Goal: Task Accomplishment & Management: Manage account settings

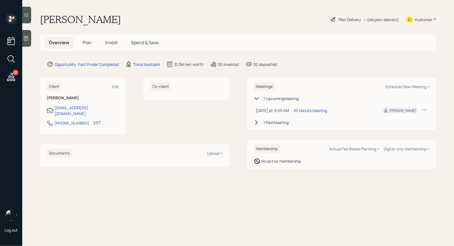
click at [85, 41] on span "Plan" at bounding box center [87, 43] width 9 height 6
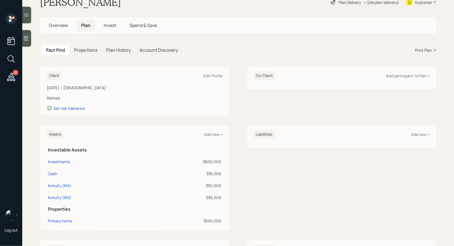
scroll to position [18, 0]
click at [58, 195] on div "Annuity (IRA)" at bounding box center [60, 197] width 24 height 6
select select "ira"
select select "balanced"
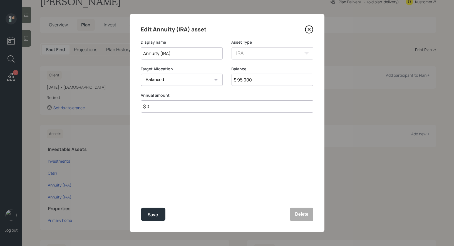
drag, startPoint x: 160, startPoint y: 54, endPoint x: 124, endPoint y: 54, distance: 35.9
click at [124, 54] on div "Edit Annuity (IRA) asset Display name Annuity (IRA) Asset Type SEP [PERSON_NAME…" at bounding box center [227, 123] width 454 height 246
click at [145, 55] on input "(IRA)" at bounding box center [182, 53] width 82 height 12
click at [155, 55] on input "IRA)" at bounding box center [182, 53] width 82 height 12
type input "IRA"
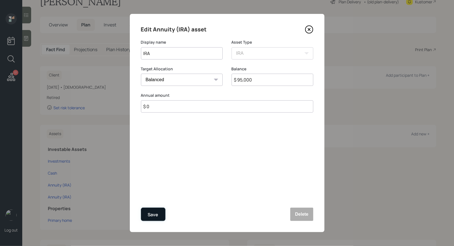
click at [154, 215] on div "Save" at bounding box center [153, 215] width 11 height 8
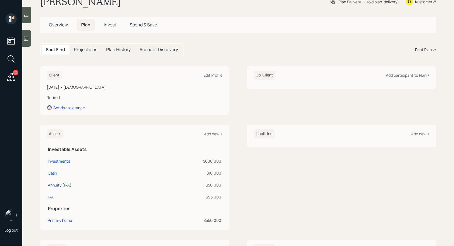
click at [58, 185] on div "Annuity (IRA)" at bounding box center [60, 185] width 24 height 6
select select "ira"
select select "conservative"
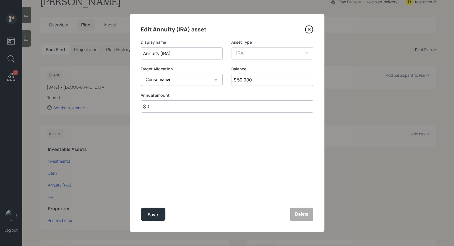
click at [159, 54] on input "Annuity (IRA)" at bounding box center [182, 53] width 82 height 12
click at [162, 54] on input "Annuity (IRA)" at bounding box center [182, 53] width 82 height 12
type input "Annuity (Linked to IRA)"
click at [156, 213] on div "Save" at bounding box center [153, 215] width 11 height 8
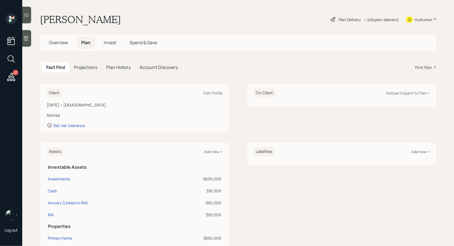
click at [336, 19] on div "Plan Delivery" at bounding box center [346, 19] width 32 height 7
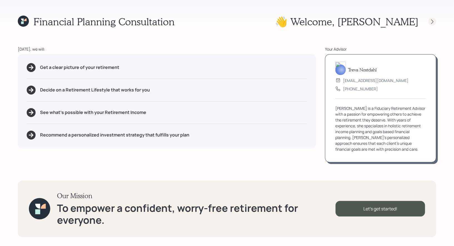
click at [434, 21] on icon at bounding box center [433, 22] width 6 height 6
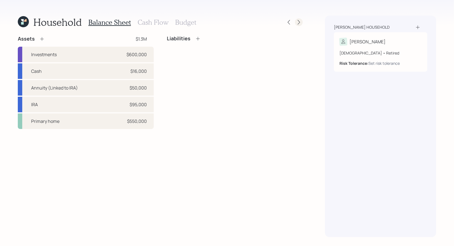
click at [300, 22] on icon at bounding box center [299, 22] width 2 height 5
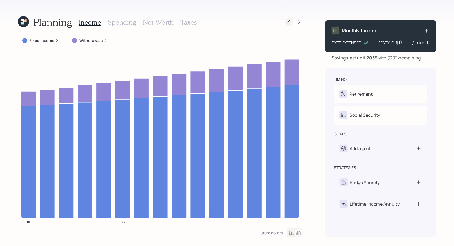
click at [289, 22] on icon at bounding box center [289, 22] width 6 height 6
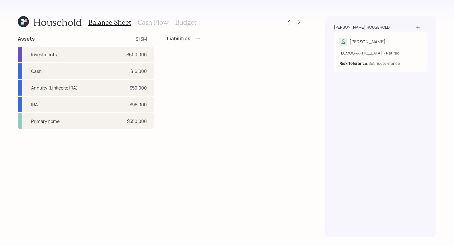
click at [301, 28] on div "Household Balance Sheet Cash Flow Budget" at bounding box center [160, 22] width 285 height 13
click at [299, 22] on icon at bounding box center [299, 22] width 6 height 6
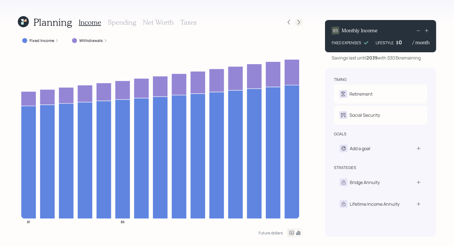
click at [299, 22] on icon at bounding box center [299, 22] width 6 height 6
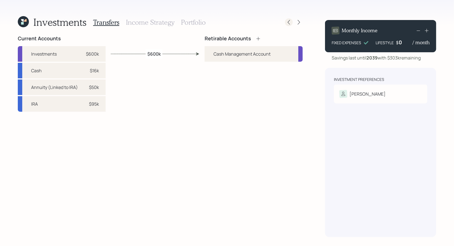
click at [290, 20] on icon at bounding box center [289, 22] width 2 height 5
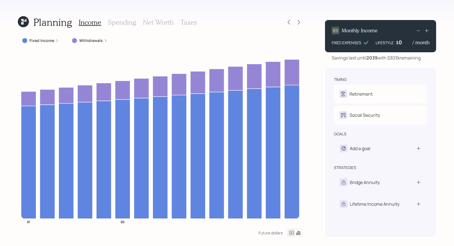
click at [119, 23] on h3 "Spending" at bounding box center [122, 22] width 28 height 8
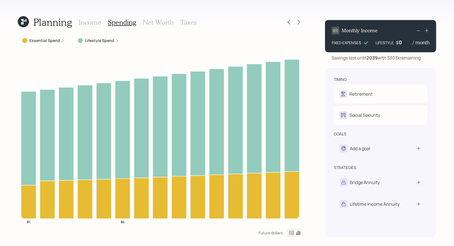
click at [91, 23] on h3 "Income" at bounding box center [90, 22] width 23 height 8
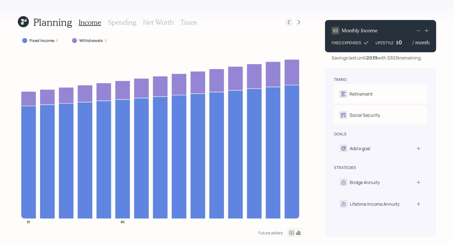
click at [292, 20] on div at bounding box center [289, 22] width 8 height 8
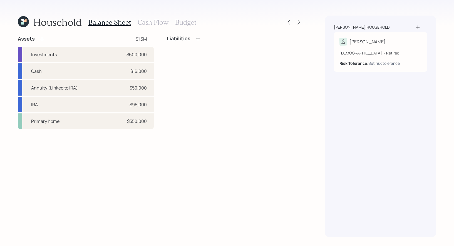
click at [151, 19] on h3 "Cash Flow" at bounding box center [153, 22] width 31 height 8
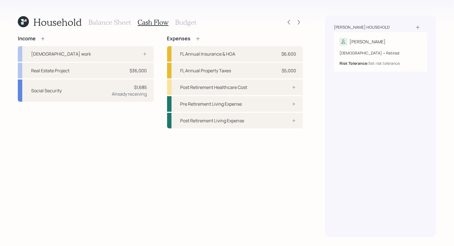
click at [182, 22] on h3 "Budget" at bounding box center [185, 22] width 21 height 8
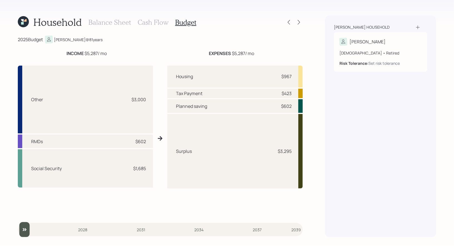
click at [147, 22] on h3 "Cash Flow" at bounding box center [153, 22] width 31 height 8
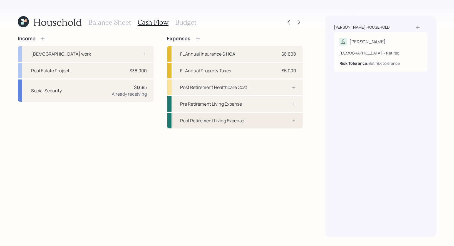
click at [222, 122] on div "Post Retirement Living Expense" at bounding box center [213, 120] width 64 height 7
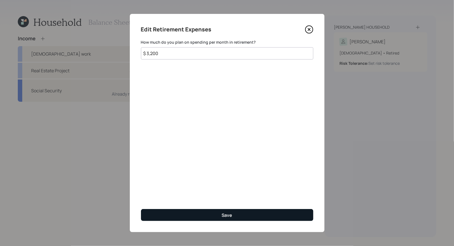
type input "$ 3,200"
click at [244, 215] on button "Save" at bounding box center [227, 215] width 172 height 12
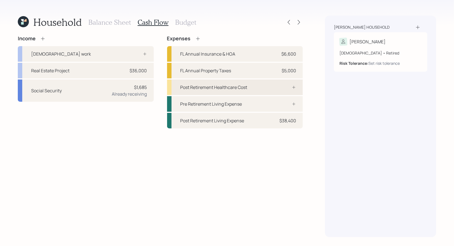
click at [234, 87] on div "Post Retirement Healthcare Cost" at bounding box center [214, 87] width 67 height 7
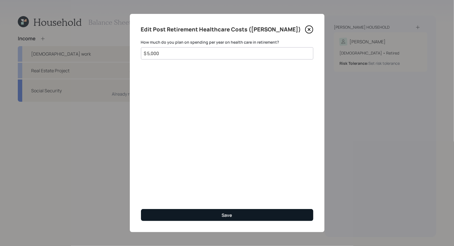
type input "$ 5,000"
click at [195, 215] on button "Save" at bounding box center [227, 215] width 172 height 12
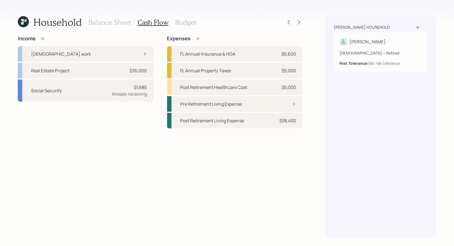
click at [101, 21] on h3 "Balance Sheet" at bounding box center [109, 22] width 43 height 8
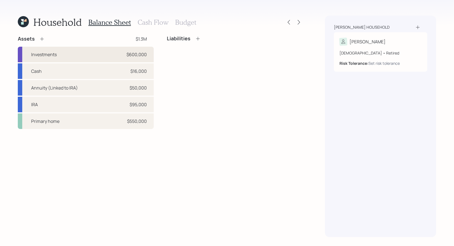
click at [72, 53] on div "Investments $600,000" at bounding box center [86, 55] width 136 height 16
select select "emergency_fund"
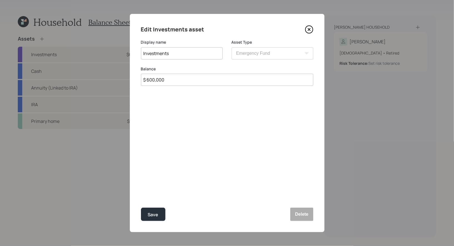
click at [179, 54] on input "Investments" at bounding box center [182, 53] width 82 height 12
type input "Investments (LINKED TO REAL ESTATE INCOME IN CASH FLOW)"
click at [156, 212] on div "Save" at bounding box center [153, 215] width 11 height 8
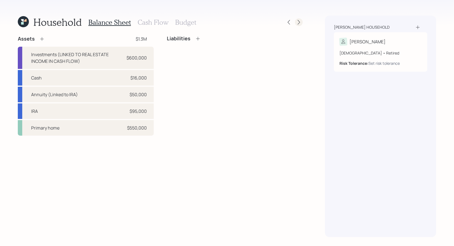
click at [300, 22] on icon at bounding box center [299, 22] width 6 height 6
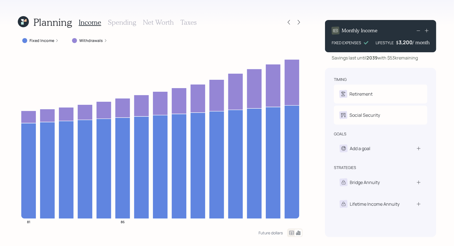
click at [300, 22] on icon at bounding box center [299, 22] width 6 height 6
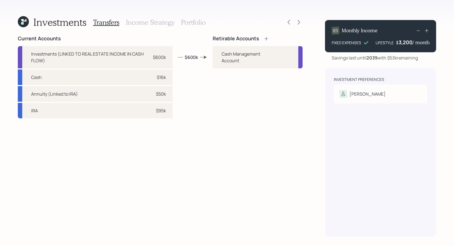
click at [191, 25] on h3 "Portfolio" at bounding box center [193, 22] width 25 height 8
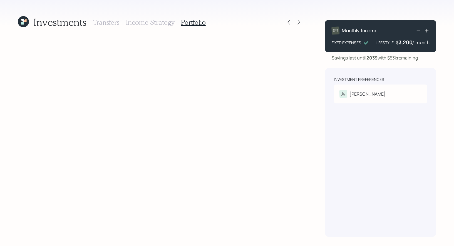
click at [162, 22] on h3 "Income Strategy" at bounding box center [150, 22] width 48 height 8
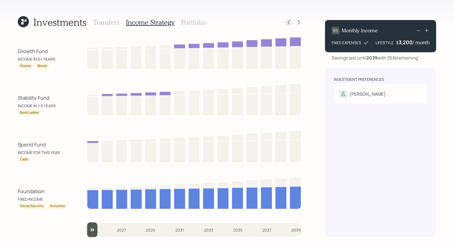
click at [289, 23] on icon at bounding box center [289, 22] width 6 height 6
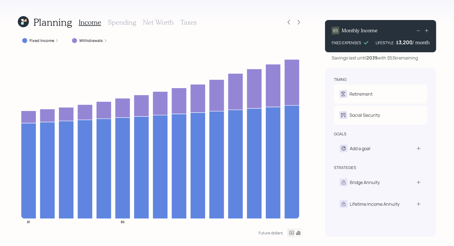
click at [289, 23] on icon at bounding box center [289, 22] width 6 height 6
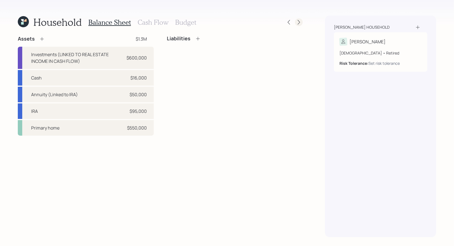
click at [300, 21] on icon at bounding box center [299, 22] width 2 height 5
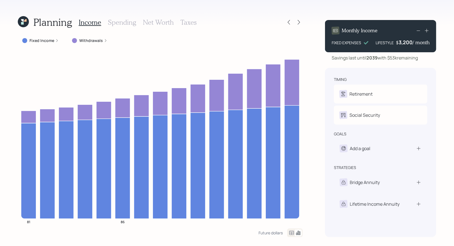
click at [300, 21] on icon at bounding box center [299, 22] width 2 height 5
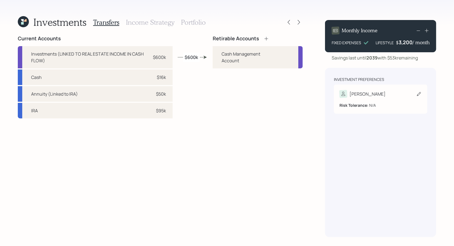
click at [420, 93] on icon at bounding box center [419, 94] width 4 height 4
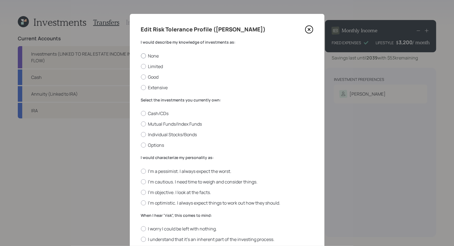
click at [143, 57] on div at bounding box center [143, 55] width 5 height 5
click at [141, 56] on input "None" at bounding box center [141, 56] width 0 height 0
radio input "true"
click at [142, 126] on div at bounding box center [143, 124] width 5 height 5
click at [141, 124] on input "Mutual Funds/Index Funds" at bounding box center [141, 124] width 0 height 0
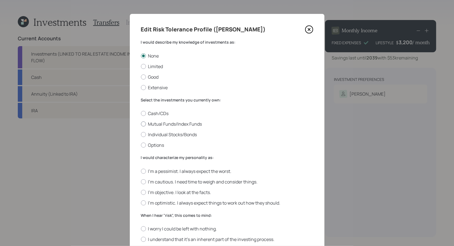
radio input "true"
click at [144, 181] on div at bounding box center [143, 181] width 5 height 5
click at [141, 182] on input "I'm cautious. I need time to weigh and consider things." at bounding box center [141, 182] width 0 height 0
radio input "true"
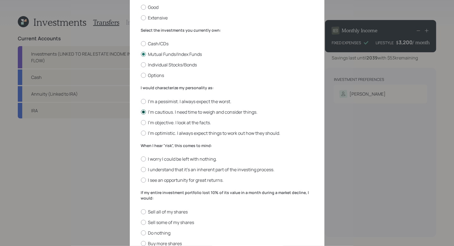
scroll to position [83, 0]
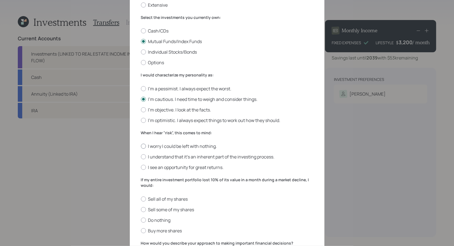
click at [144, 148] on div at bounding box center [143, 146] width 5 height 5
click at [141, 147] on input "I worry I could be left with nothing." at bounding box center [141, 146] width 0 height 0
radio input "true"
click at [143, 221] on div at bounding box center [143, 220] width 5 height 5
click at [141, 220] on input "Do nothing" at bounding box center [141, 220] width 0 height 0
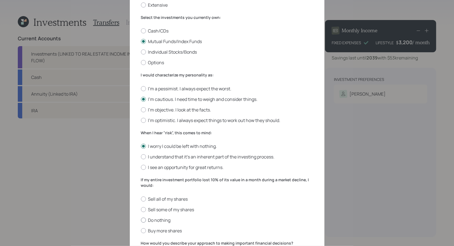
radio input "true"
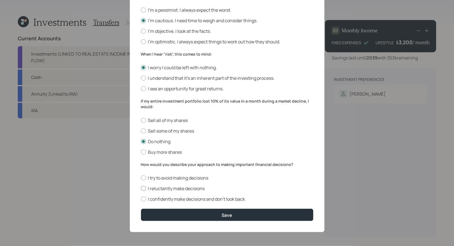
click at [143, 189] on div at bounding box center [143, 188] width 5 height 5
click at [141, 189] on input "I reluctantly make decisions" at bounding box center [141, 189] width 0 height 0
radio input "true"
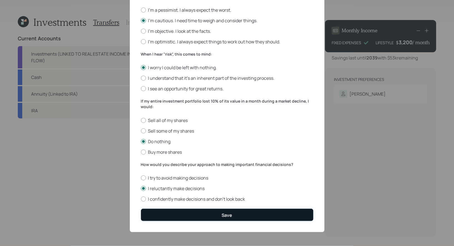
click at [168, 215] on button "Save" at bounding box center [227, 215] width 172 height 12
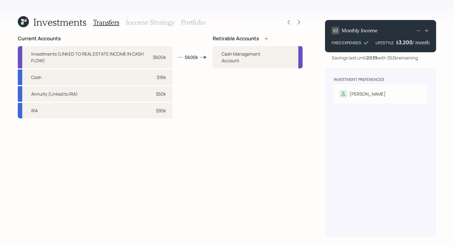
click at [265, 38] on icon at bounding box center [267, 39] width 6 height 6
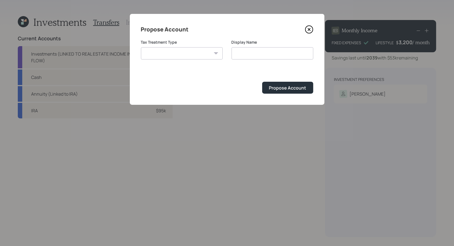
click at [212, 53] on select "[PERSON_NAME] Taxable Traditional" at bounding box center [182, 53] width 82 height 12
select select "traditional"
click at [141, 47] on select "[PERSON_NAME] Taxable Traditional" at bounding box center [182, 53] width 82 height 12
click at [265, 55] on input "Traditional" at bounding box center [273, 53] width 82 height 12
type input "Traditional IRA"
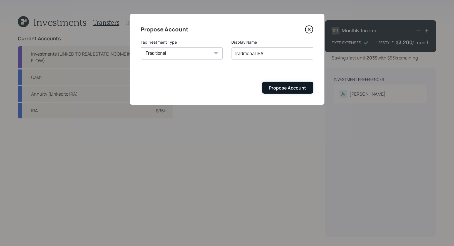
click at [280, 88] on div "Propose Account" at bounding box center [287, 88] width 37 height 6
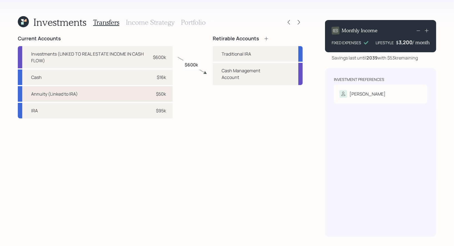
click at [147, 94] on div "Annuity (Linked to IRA) $50k" at bounding box center [95, 94] width 155 height 16
click at [222, 52] on div "Traditional IRA" at bounding box center [236, 54] width 29 height 7
select select "7933e163-6397-4044-81f0-fdc38c7e6ad2"
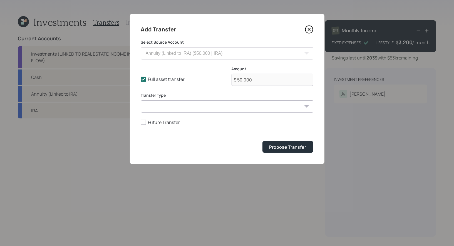
click at [175, 108] on select "ACAT Transfer Non ACAT Transfer Capitalize Rollover Rollover Deposit" at bounding box center [227, 106] width 172 height 12
select select "rollover"
click at [141, 100] on select "ACAT Transfer Non ACAT Transfer Capitalize Rollover Rollover Deposit" at bounding box center [227, 106] width 172 height 12
click at [290, 146] on div "Propose Transfer" at bounding box center [288, 147] width 37 height 6
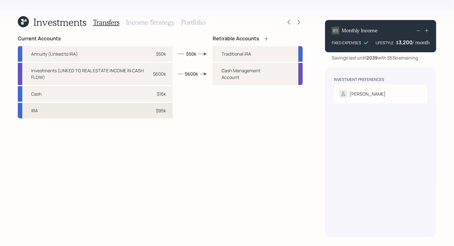
click at [161, 112] on div "$95k" at bounding box center [161, 110] width 10 height 7
click at [221, 53] on div "Traditional IRA" at bounding box center [258, 54] width 90 height 16
select select "058108cd-0588-4c05-adb8-f8526d87e3b1"
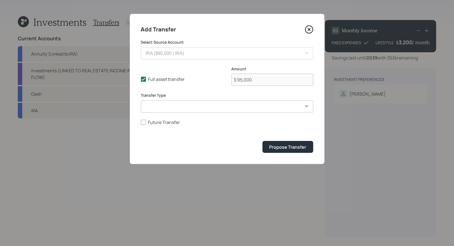
click at [193, 109] on select "ACAT Transfer Non ACAT Transfer Capitalize Rollover Rollover Deposit" at bounding box center [227, 106] width 172 height 12
select select "acat_transfer"
click at [141, 100] on select "ACAT Transfer Non ACAT Transfer Capitalize Rollover Rollover Deposit" at bounding box center [227, 106] width 172 height 12
click at [292, 146] on div "Propose Transfer" at bounding box center [288, 147] width 37 height 6
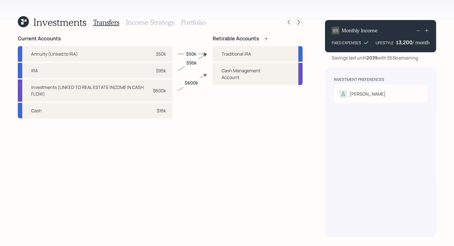
click at [300, 23] on icon at bounding box center [299, 22] width 6 height 6
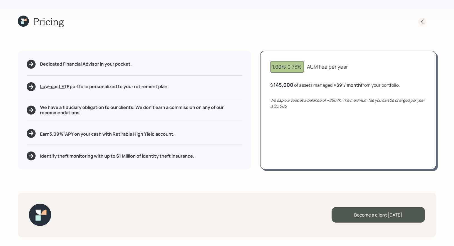
click at [425, 23] on icon at bounding box center [423, 22] width 6 height 6
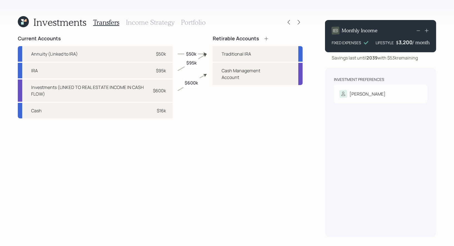
click at [194, 22] on h3 "Portfolio" at bounding box center [193, 22] width 25 height 8
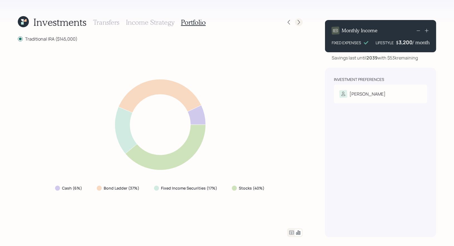
click at [299, 21] on icon at bounding box center [299, 22] width 6 height 6
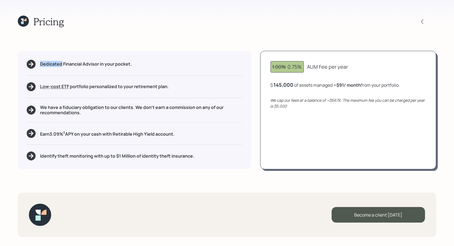
click at [299, 21] on div "Pricing" at bounding box center [227, 22] width 419 height 12
click at [425, 23] on icon at bounding box center [423, 22] width 6 height 6
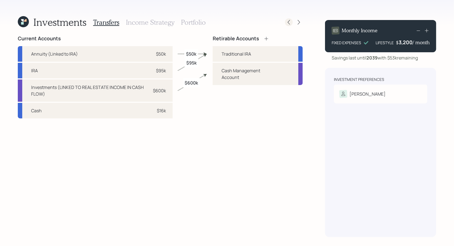
click at [287, 21] on icon at bounding box center [289, 22] width 6 height 6
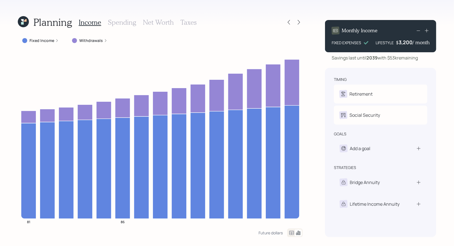
click at [50, 40] on label "Fixed Income" at bounding box center [41, 41] width 25 height 6
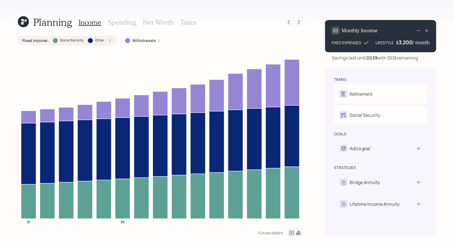
click at [187, 22] on h3 "Taxes" at bounding box center [189, 22] width 16 height 8
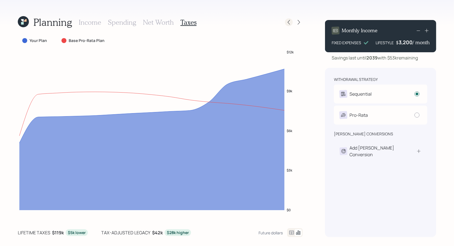
click at [288, 23] on icon at bounding box center [289, 22] width 6 height 6
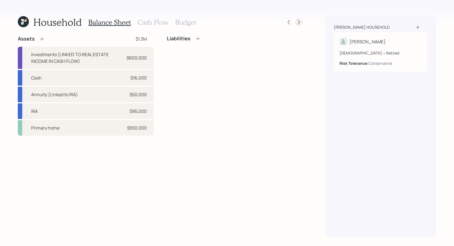
click at [298, 20] on icon at bounding box center [299, 22] width 2 height 5
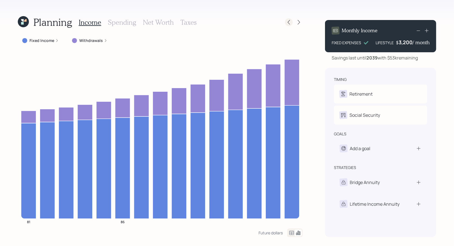
click at [290, 21] on icon at bounding box center [289, 22] width 6 height 6
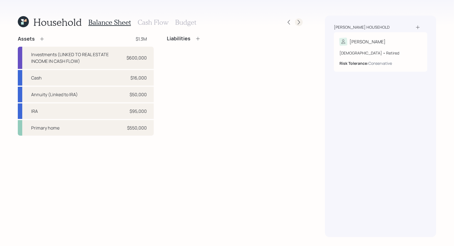
click at [300, 22] on icon at bounding box center [299, 22] width 6 height 6
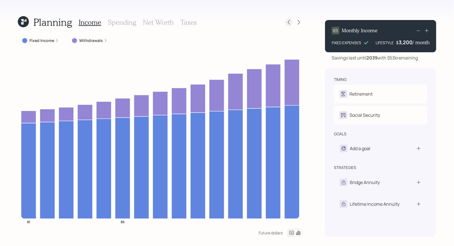
click at [291, 21] on icon at bounding box center [289, 22] width 6 height 6
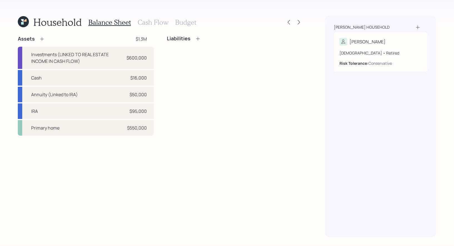
click at [26, 23] on icon at bounding box center [23, 21] width 11 height 11
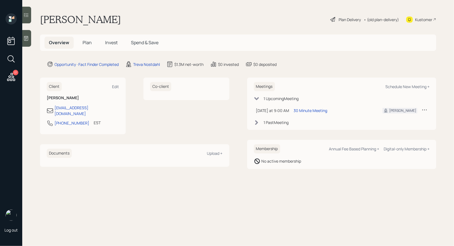
click at [85, 40] on span "Plan" at bounding box center [87, 43] width 9 height 6
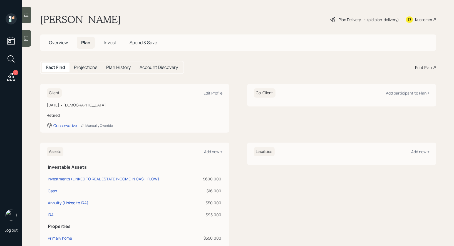
click at [431, 67] on div "Print Plan" at bounding box center [423, 68] width 17 height 6
